Goal: Check status: Check status

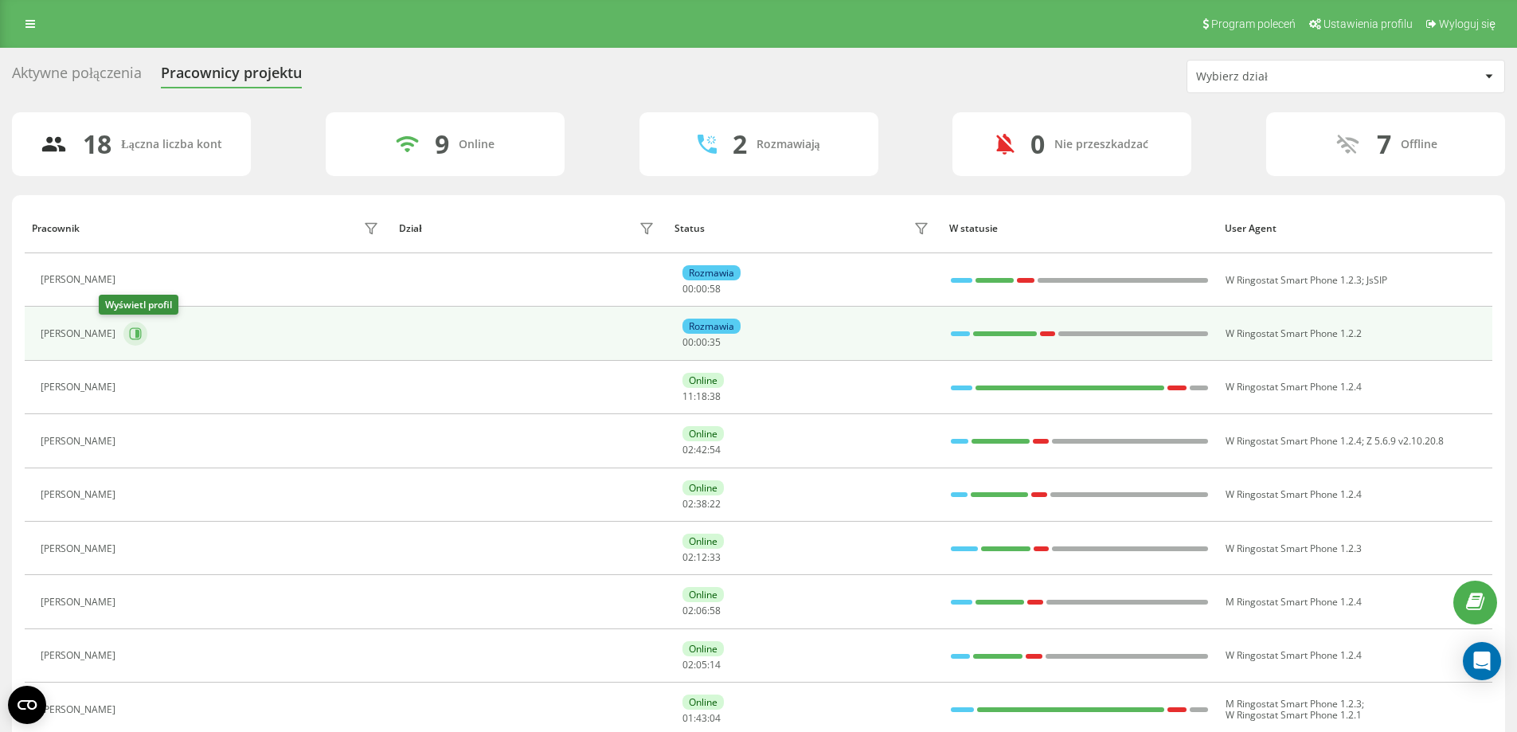
click at [129, 333] on icon at bounding box center [135, 333] width 13 height 13
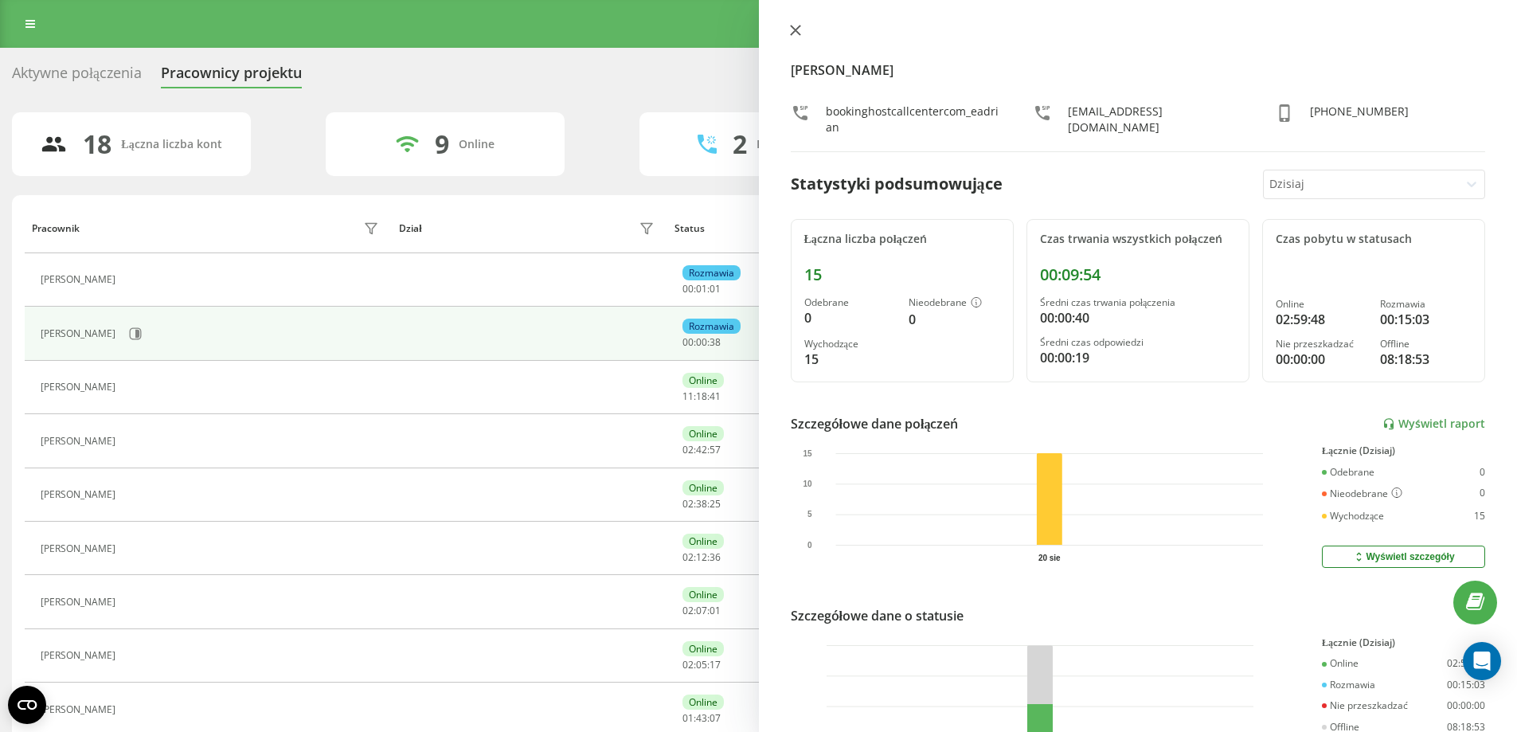
click at [793, 33] on icon at bounding box center [795, 30] width 10 height 10
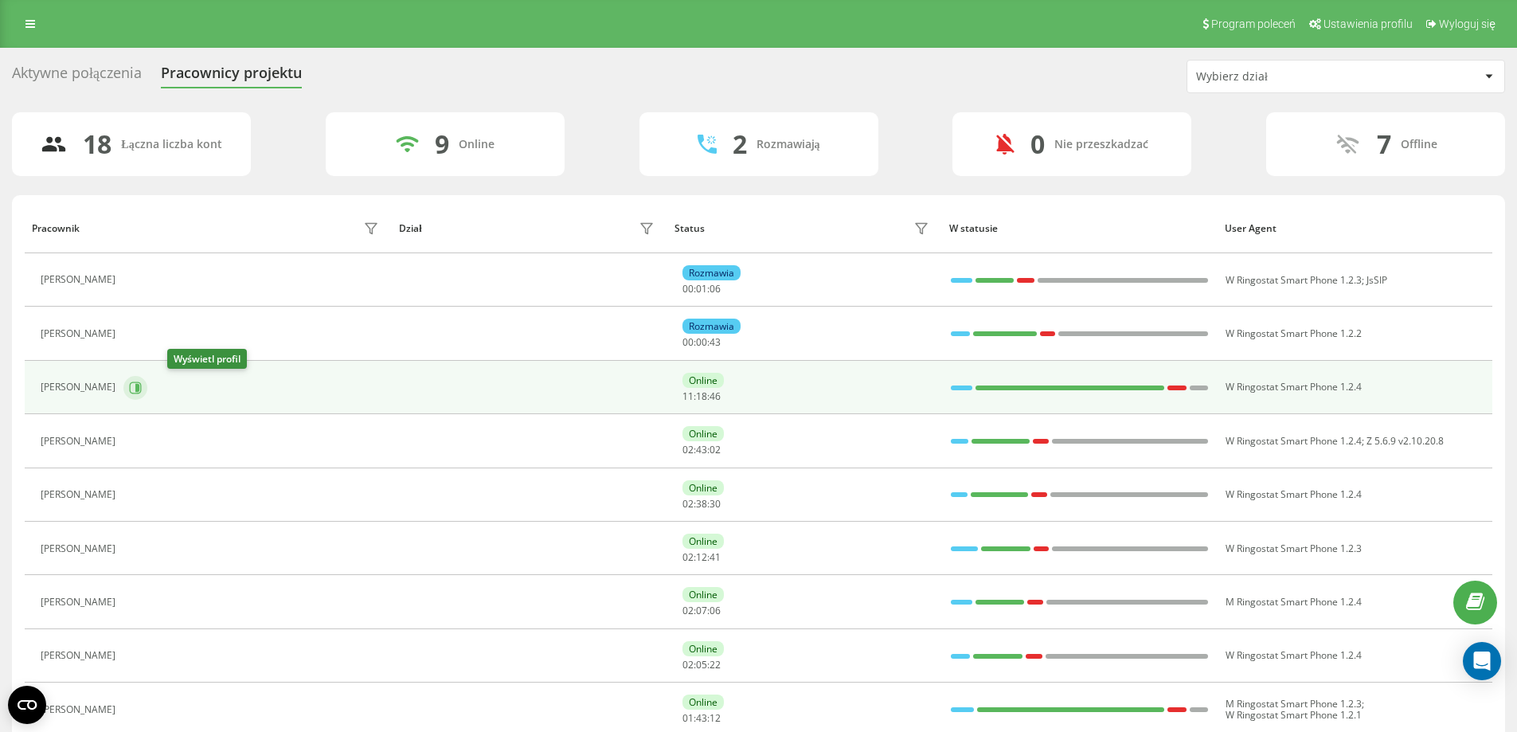
click at [142, 389] on icon at bounding box center [135, 387] width 13 height 13
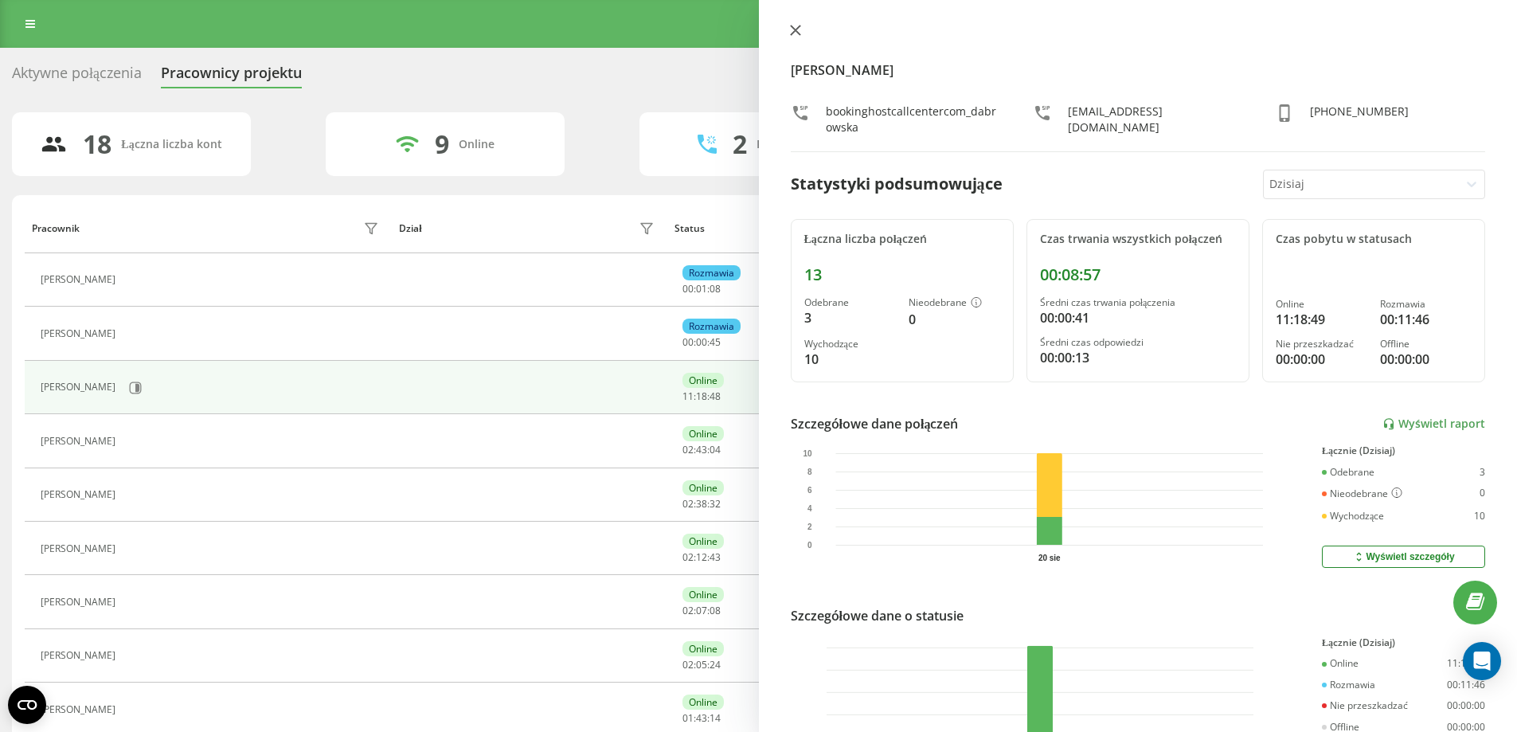
click at [803, 34] on button at bounding box center [795, 31] width 21 height 15
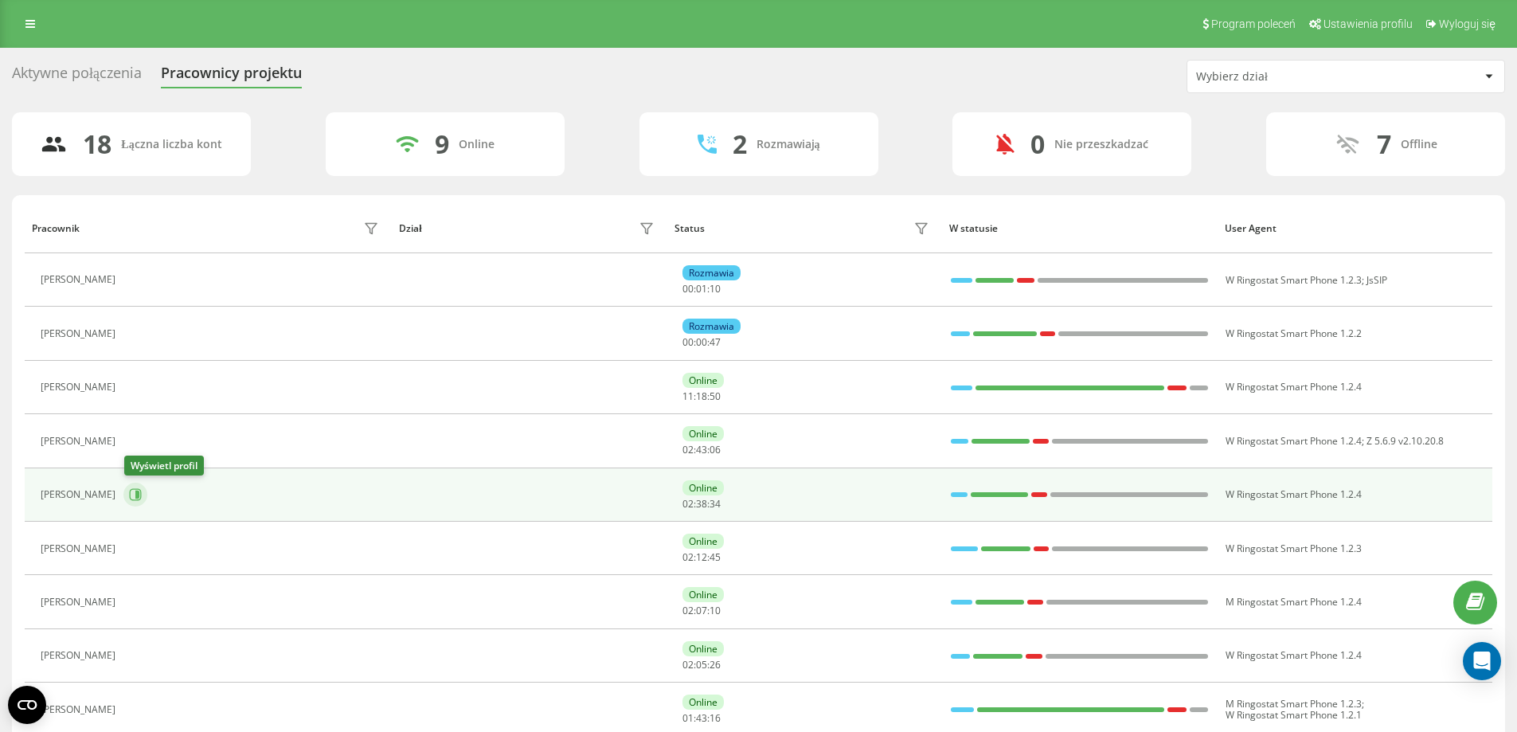
click at [141, 486] on tbody "[PERSON_NAME] Rozmawia 00 : 01 : 10 W Ringostat Smart Phone 1.2.3 JsSIP [PERSON…" at bounding box center [758, 736] width 1467 height 966
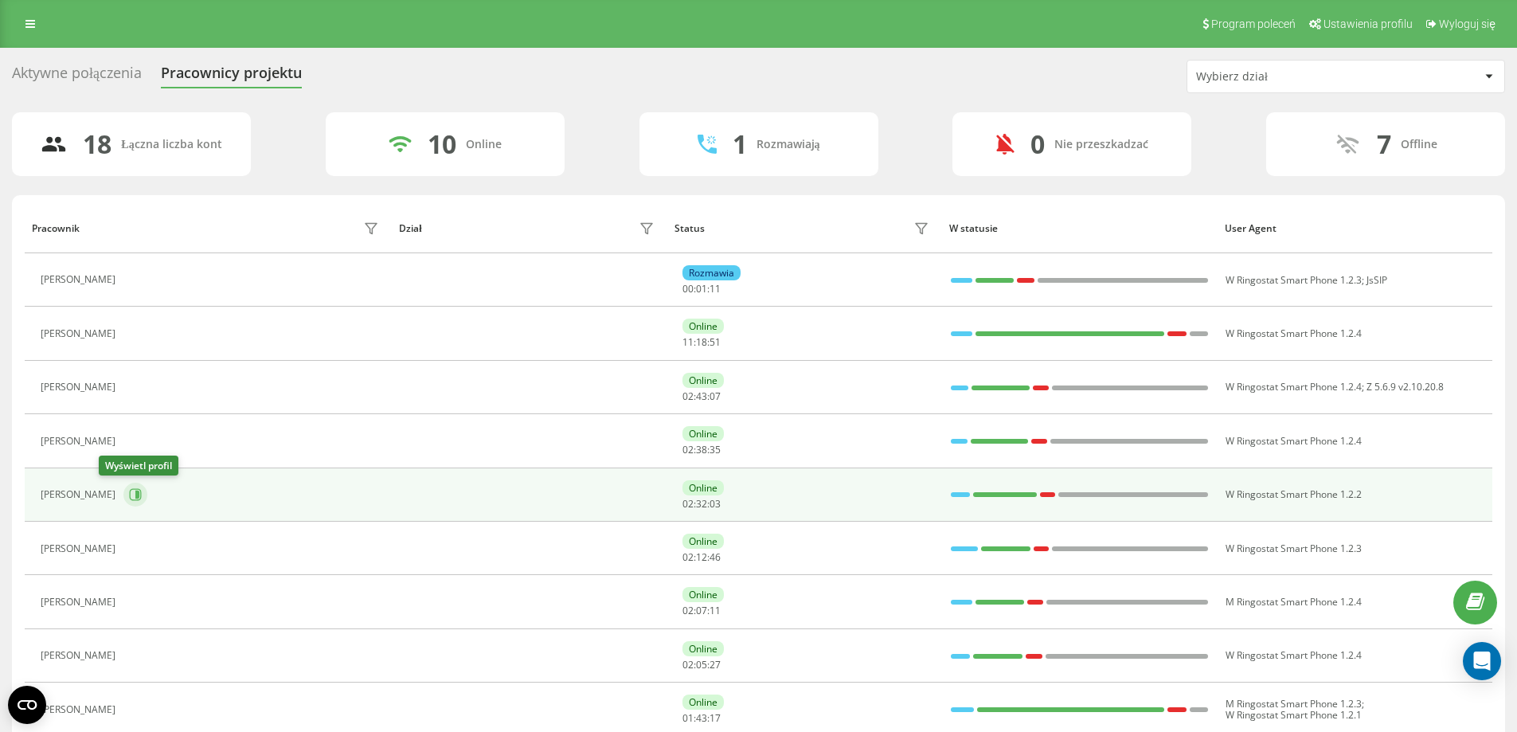
click at [129, 489] on icon at bounding box center [135, 494] width 13 height 13
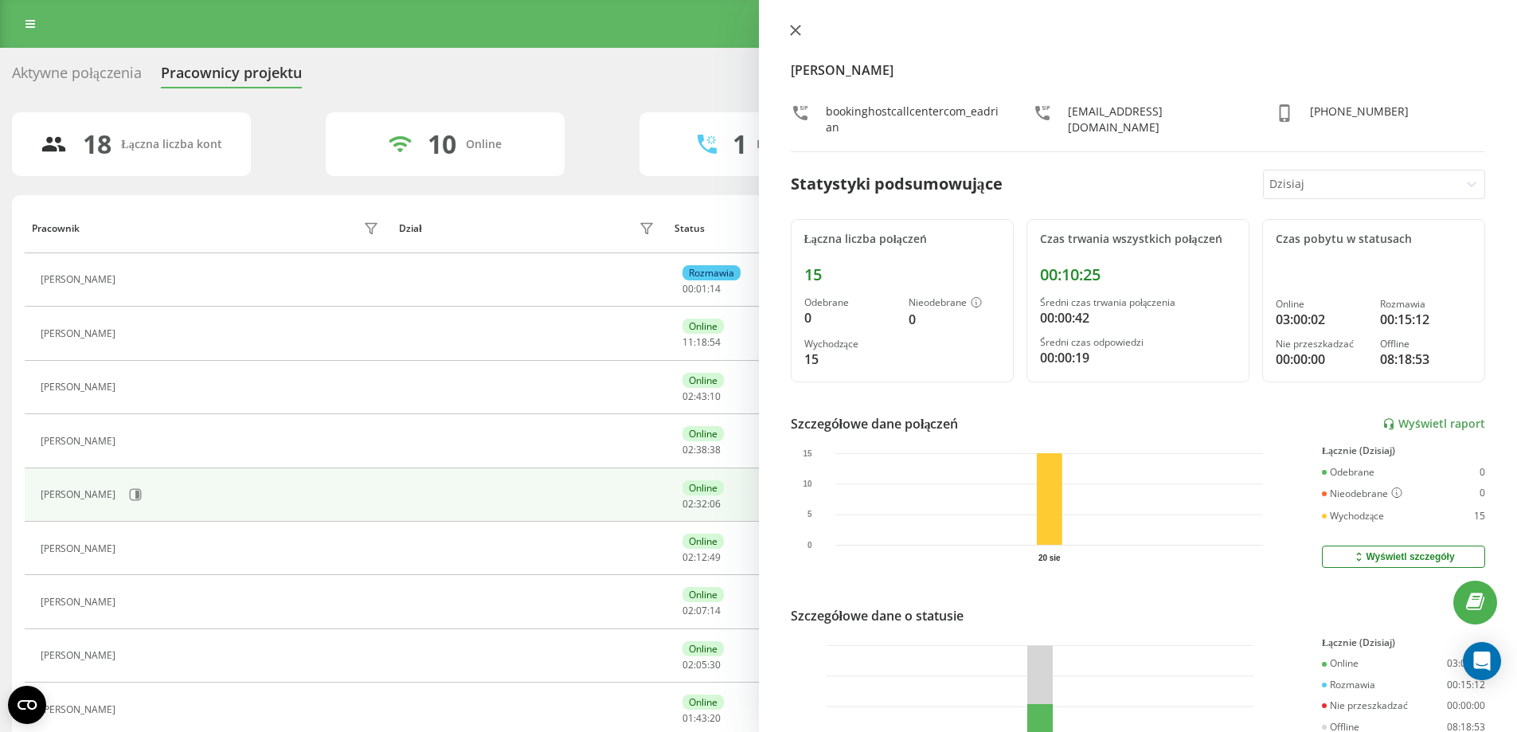
click at [793, 34] on icon at bounding box center [795, 30] width 11 height 11
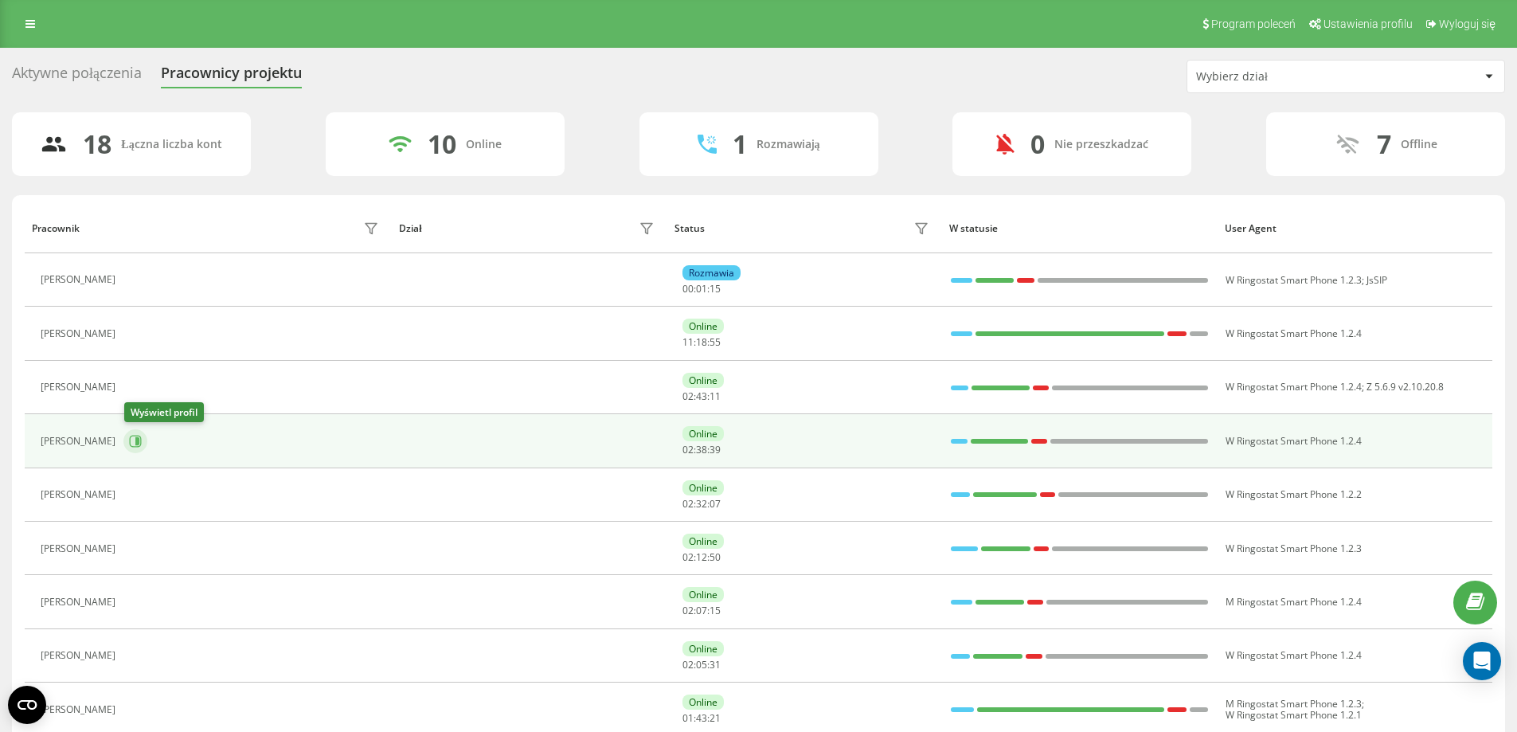
click at [134, 442] on icon at bounding box center [135, 441] width 13 height 13
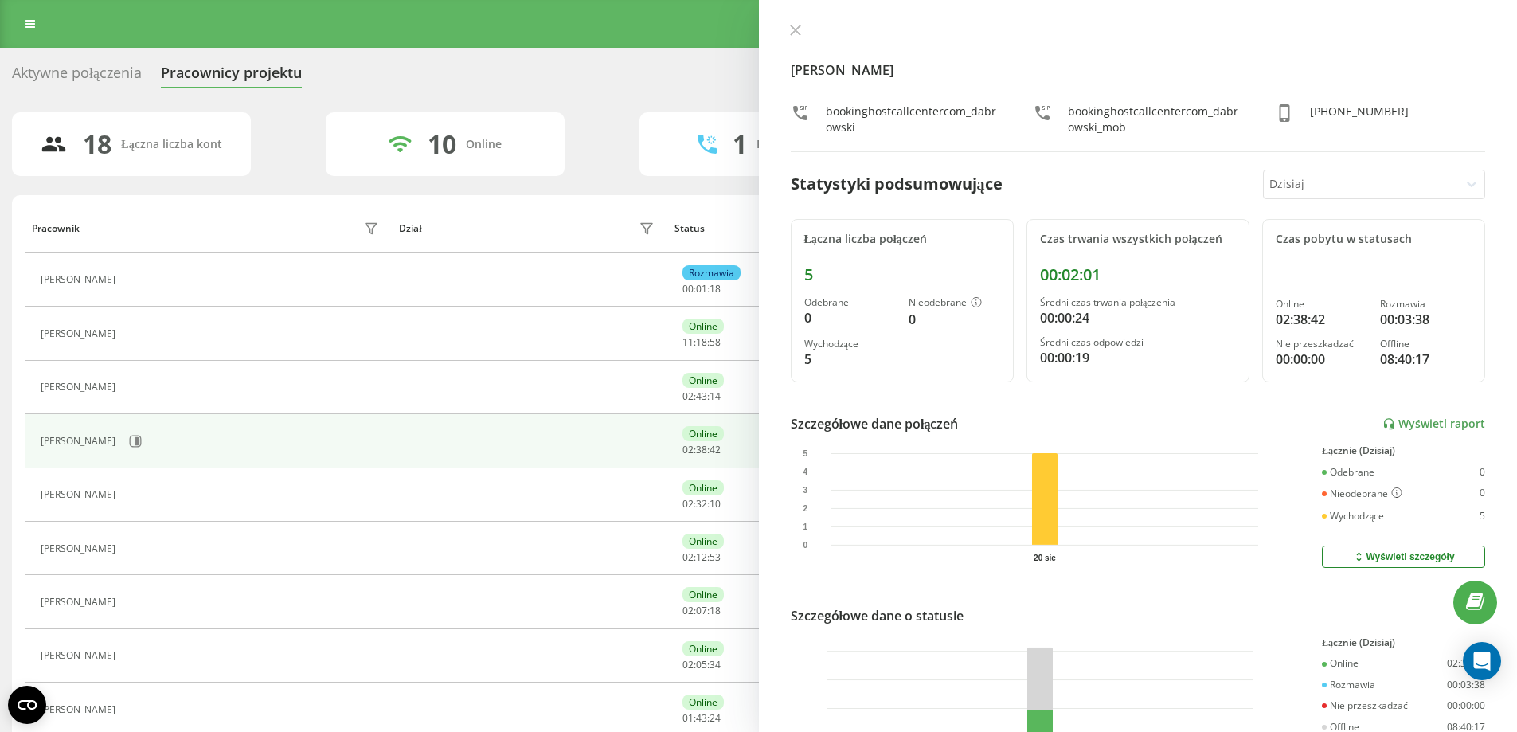
click at [790, 21] on div "[PERSON_NAME] bookinghostcallcentercom_dabrowski bookinghostcallcentercom_dabro…" at bounding box center [1138, 366] width 759 height 732
click at [787, 38] on button at bounding box center [795, 31] width 21 height 15
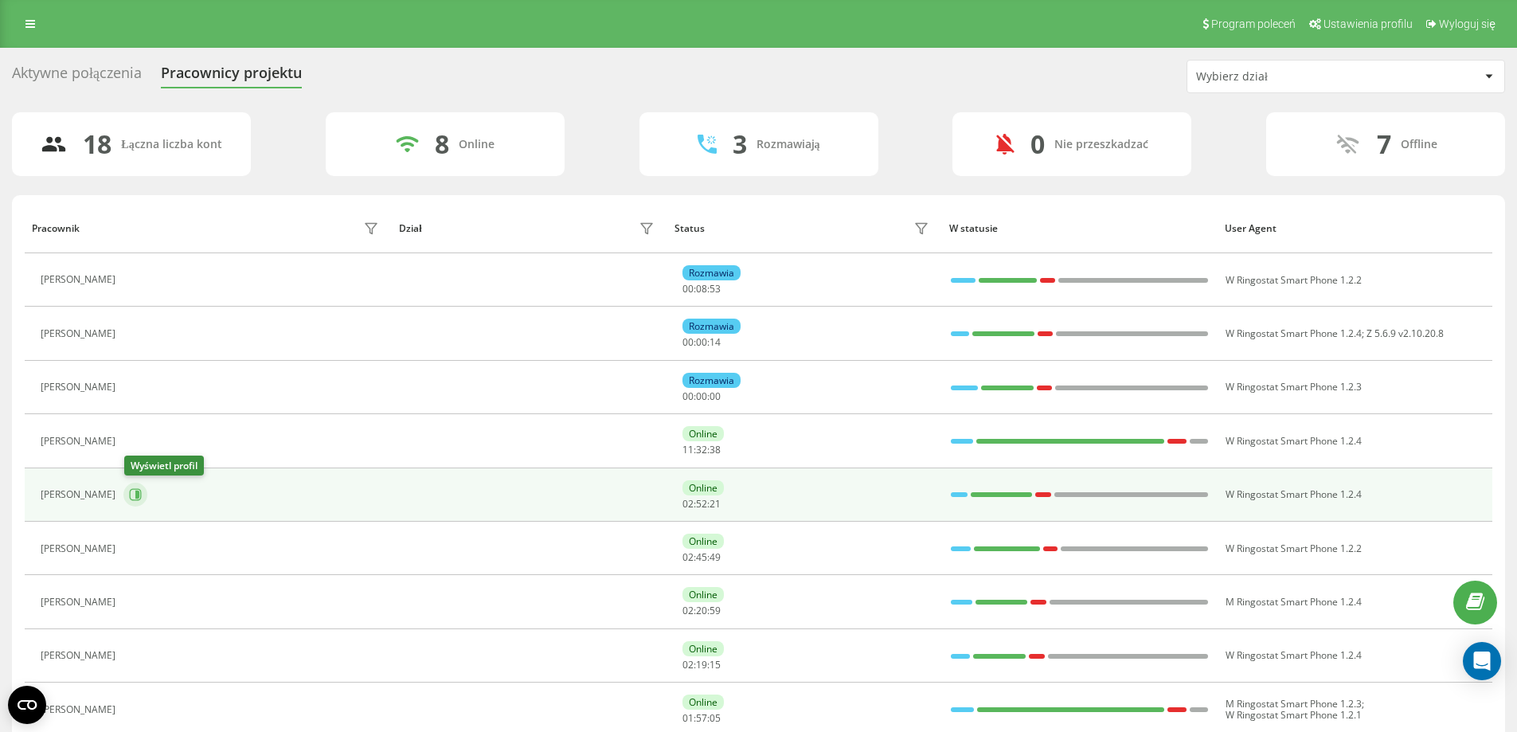
click at [138, 504] on button at bounding box center [135, 495] width 24 height 24
